Goal: Task Accomplishment & Management: Complete application form

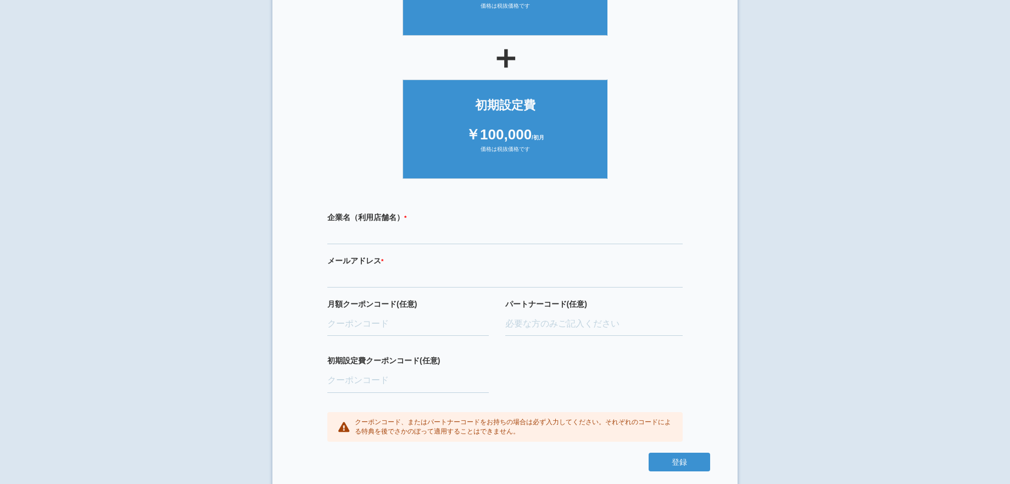
scroll to position [180, 0]
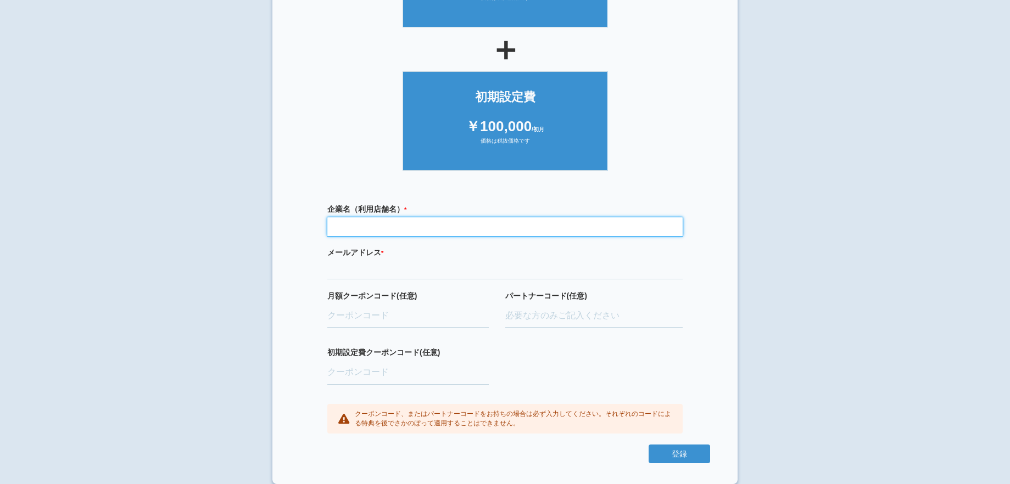
click at [346, 225] on input "text" at bounding box center [504, 226] width 355 height 19
type input "test"
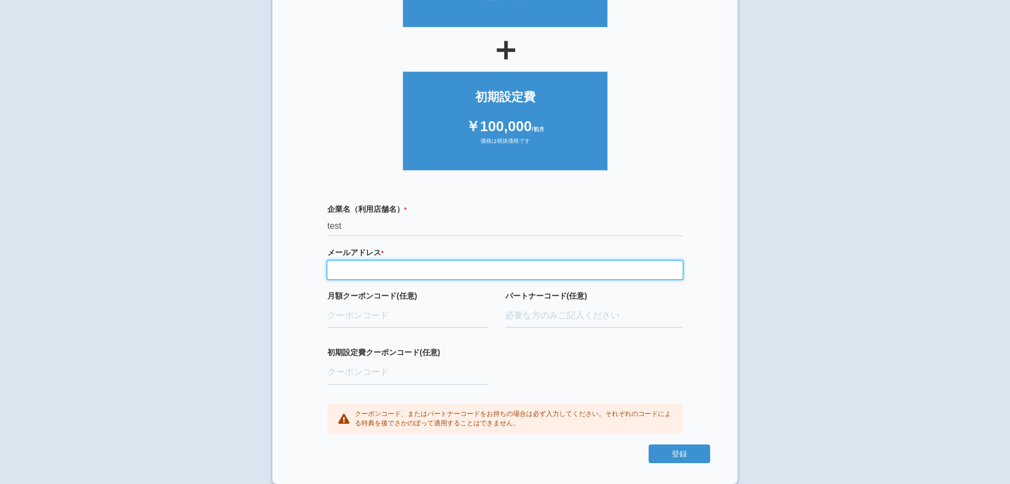
click at [358, 267] on input "email" at bounding box center [504, 270] width 355 height 19
paste input "[EMAIL_ADDRESS][DOMAIN_NAME]"
type input "[EMAIL_ADDRESS][DOMAIN_NAME]"
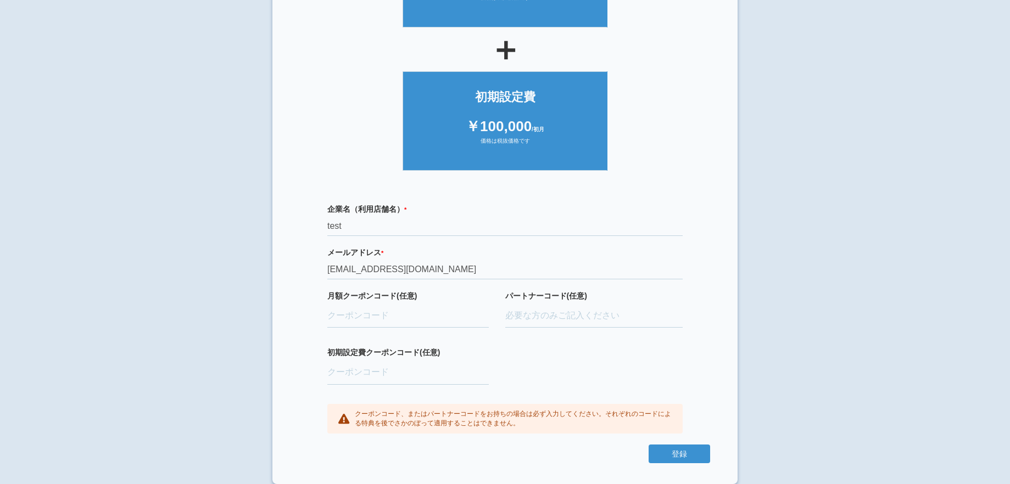
click at [537, 365] on div "企業名（利用店舗名） * 必須項目です test メールアドレス * 必須項目です 正しいメールアドレスを入力してください dr.surf127@marine…" at bounding box center [505, 319] width 410 height 253
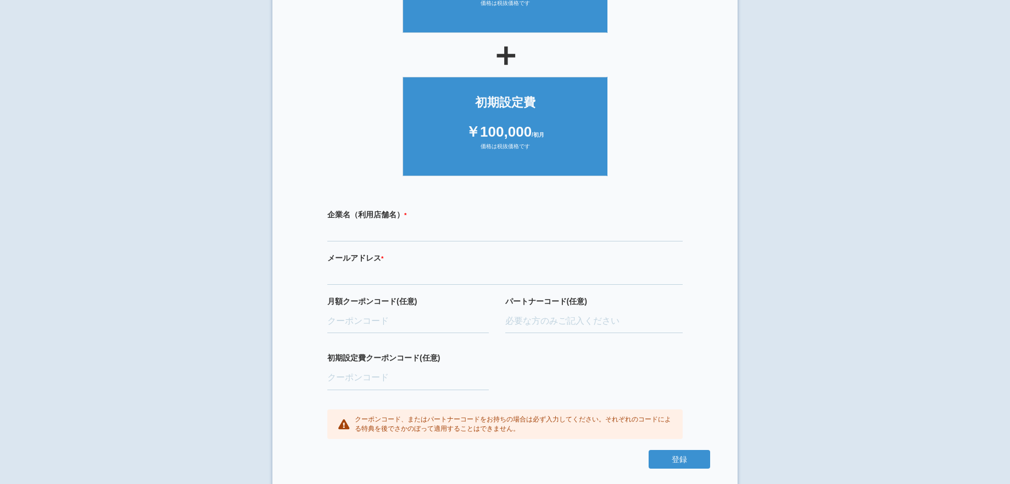
scroll to position [180, 0]
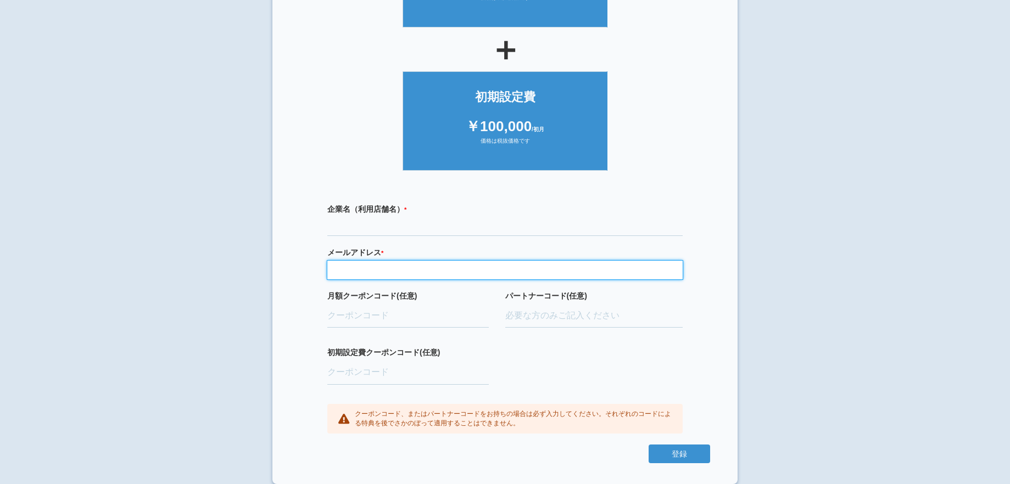
click at [348, 271] on input "email" at bounding box center [504, 270] width 355 height 19
paste input "[EMAIL_ADDRESS][DOMAIN_NAME]"
type input "[EMAIL_ADDRESS][DOMAIN_NAME]"
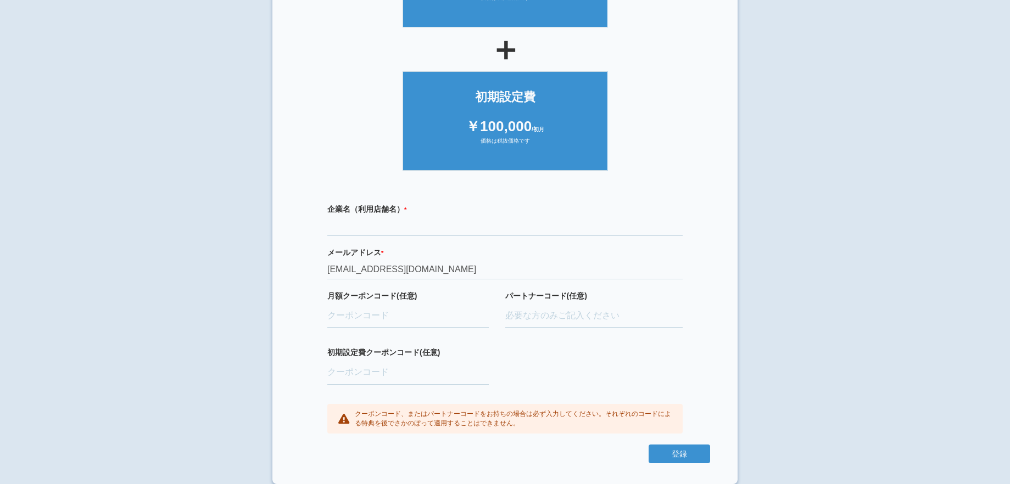
click at [305, 291] on div "企業名（利用店舗名） * 必須項目です メールアドレス * 必須項目です 正しいメールアドレスを入力してください [EMAIL_ADDRESS][DOMAIN…" at bounding box center [505, 319] width 410 height 253
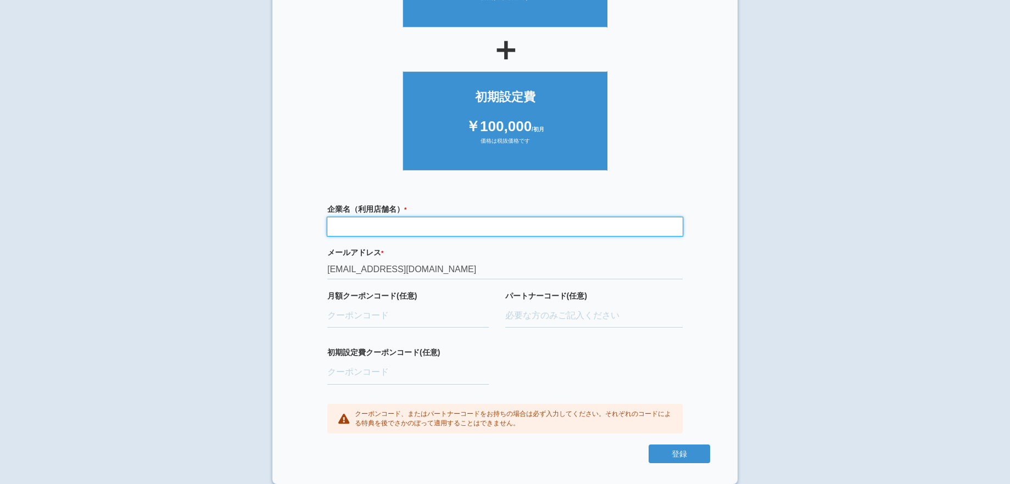
click at [345, 232] on input "text" at bounding box center [504, 226] width 355 height 19
type input "マリン小児・矯正歯科クリニック"
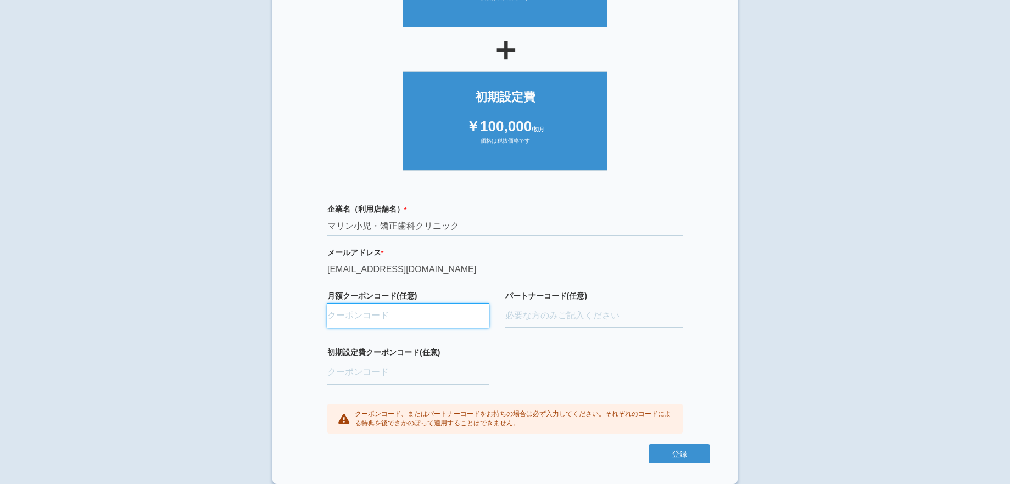
click at [367, 312] on input "月額クーポンコード(任意)" at bounding box center [407, 316] width 161 height 24
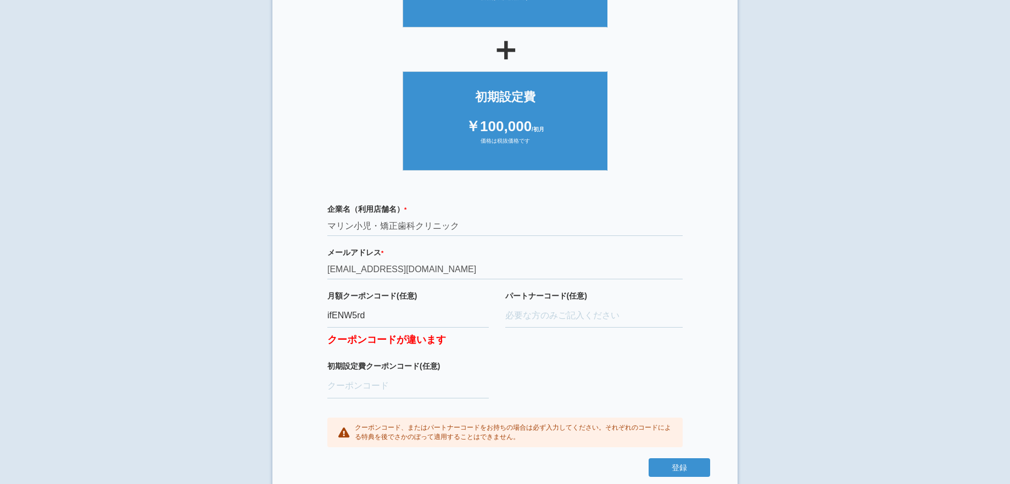
click at [521, 357] on div "パートナーコード(任意)" at bounding box center [594, 326] width 178 height 71
click at [388, 317] on input "ifENW5rd" at bounding box center [407, 316] width 161 height 24
click at [528, 364] on div "企業名（利用店舗名） * 必須項目です マリン小児・矯正歯科クリニック メールアドレス * 必須項目です 正しいメールアドレスを入力してください [EMAIL…" at bounding box center [505, 326] width 410 height 266
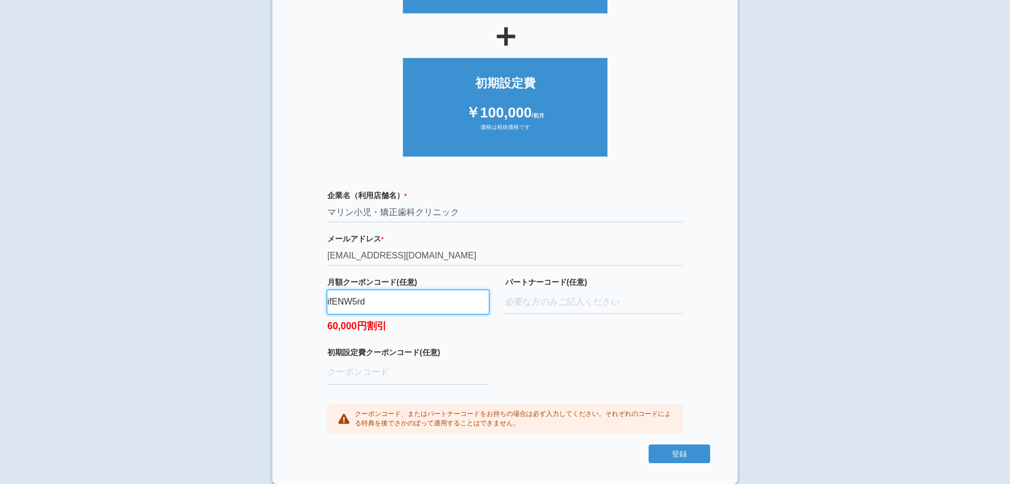
click at [380, 305] on input "ifENW5rd" at bounding box center [407, 303] width 161 height 24
click at [396, 340] on div "月額クーポンコード(任意) ifENW5rd 60,000円割引" at bounding box center [407, 312] width 161 height 71
click at [384, 306] on input "ifENW5rd" at bounding box center [407, 303] width 161 height 24
type input "ifENW5rd"
click at [528, 345] on div "パートナーコード(任意)" at bounding box center [594, 312] width 178 height 71
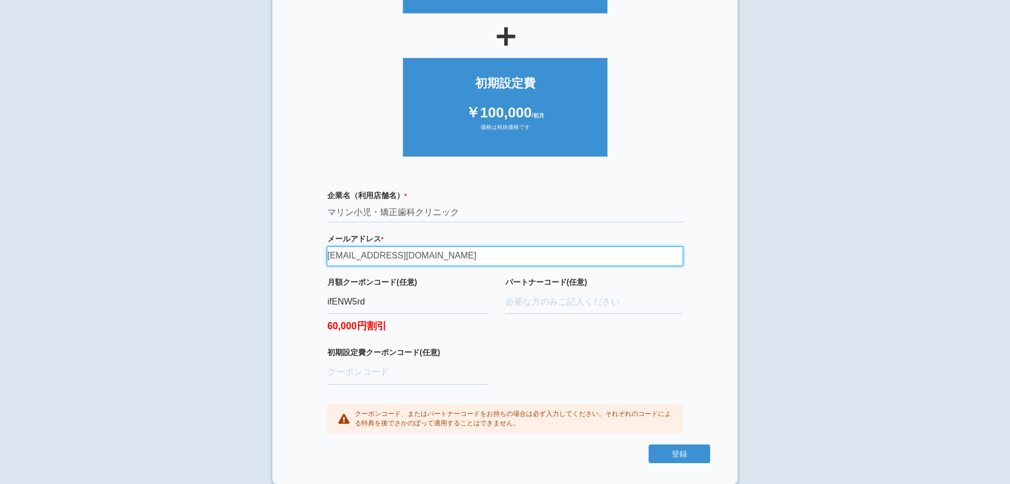
click at [460, 253] on input "[EMAIL_ADDRESS][DOMAIN_NAME]" at bounding box center [504, 256] width 355 height 19
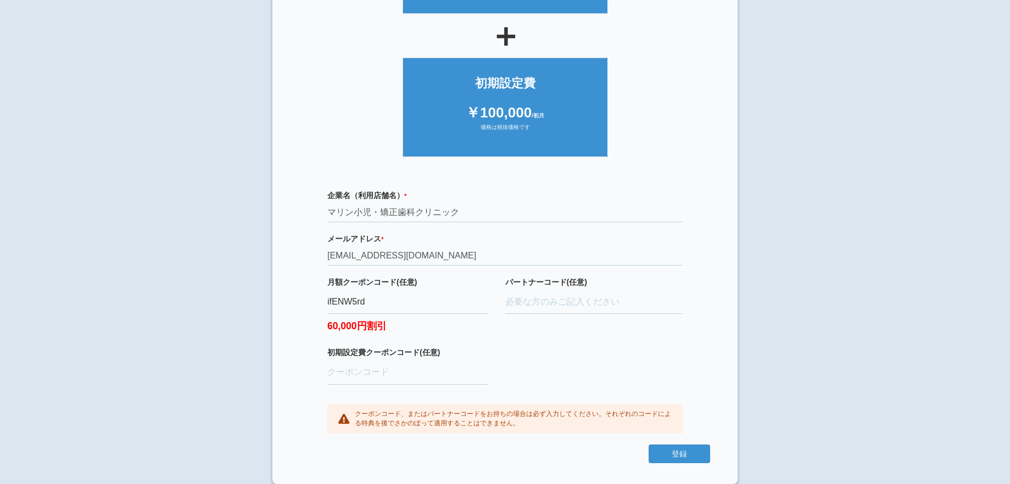
click at [509, 343] on div "パートナーコード(任意)" at bounding box center [594, 312] width 178 height 71
